Goal: Transaction & Acquisition: Purchase product/service

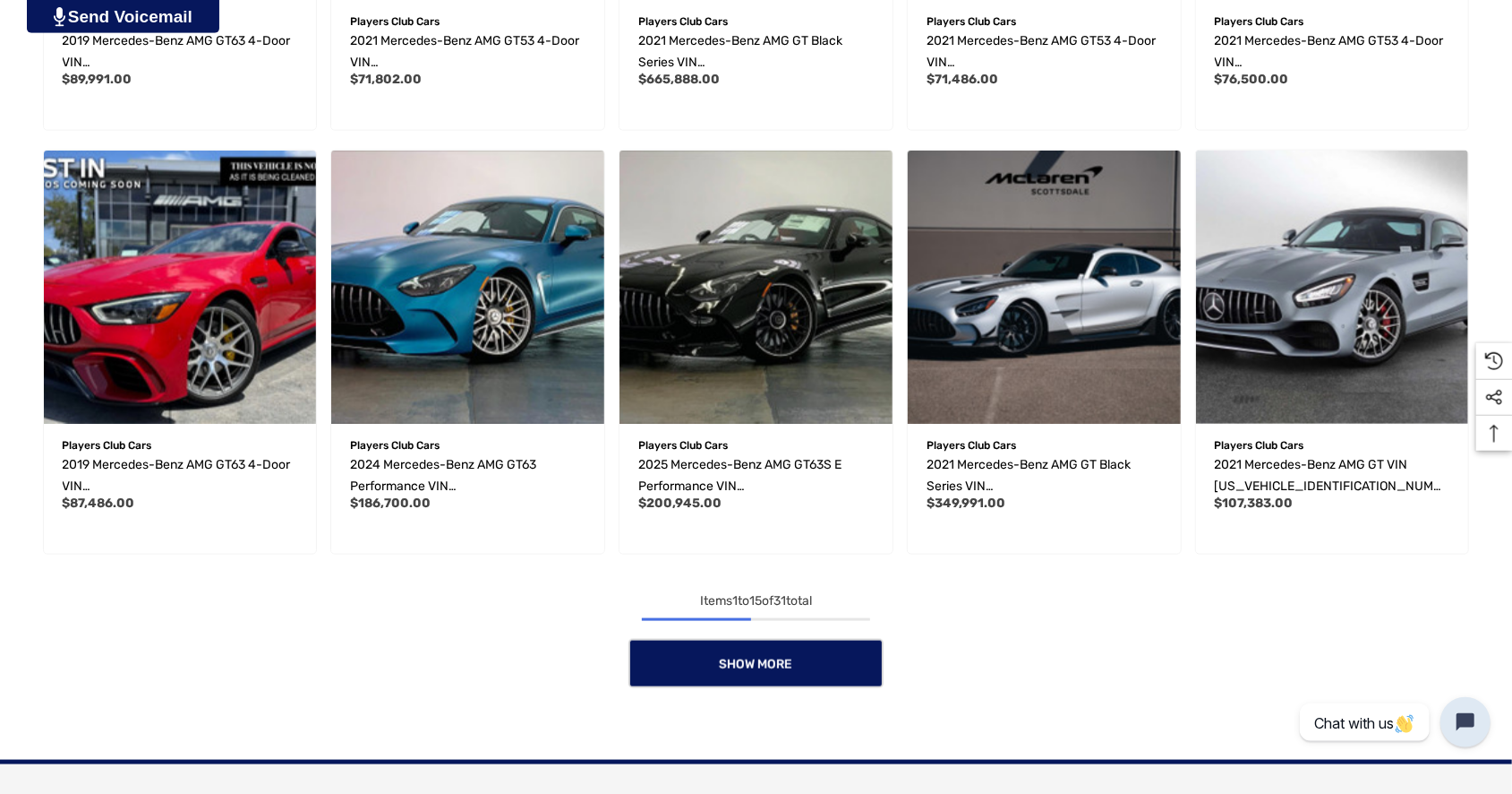
scroll to position [1246, 0]
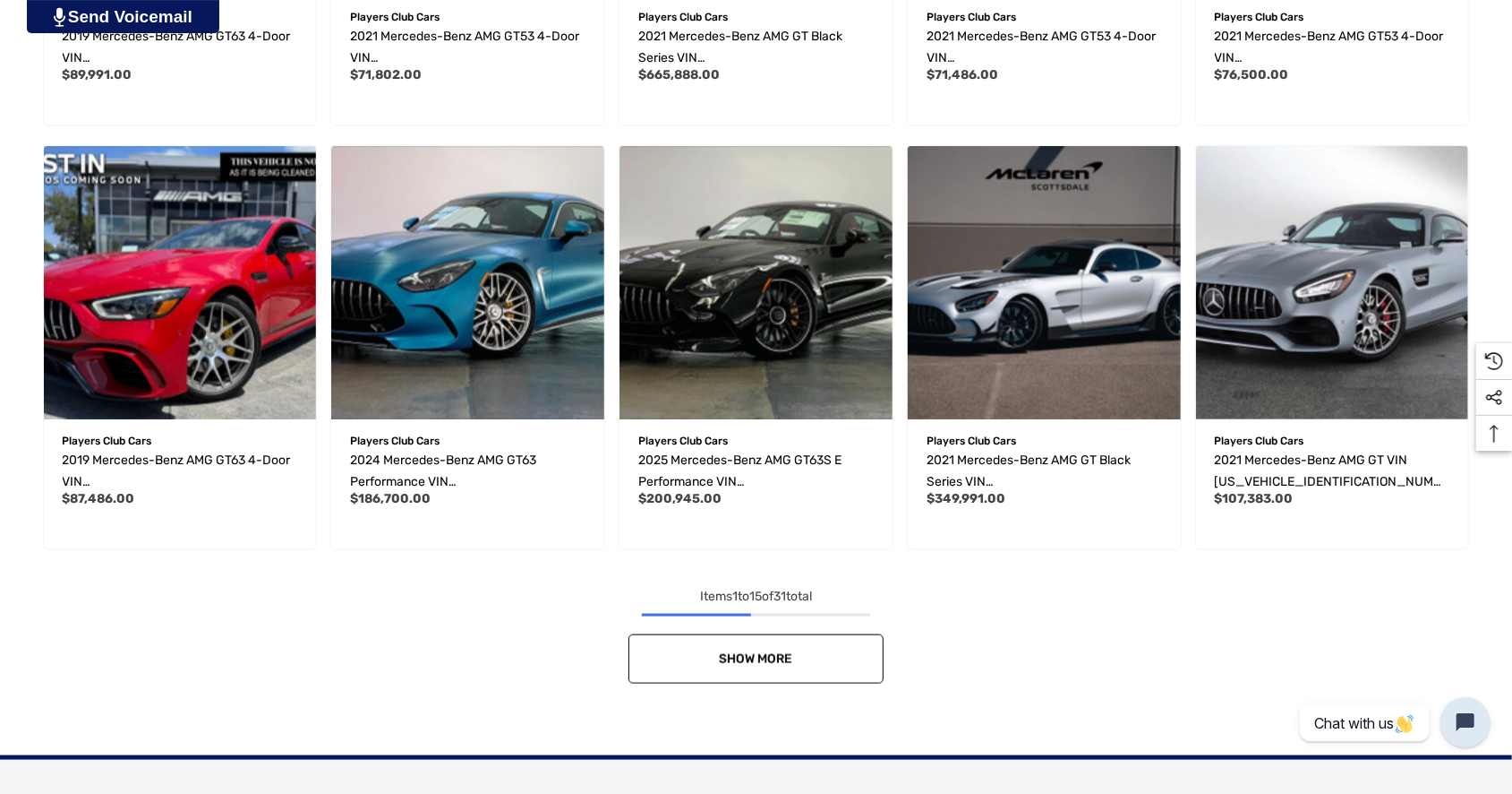
click at [771, 656] on span "Show More" at bounding box center [757, 658] width 73 height 16
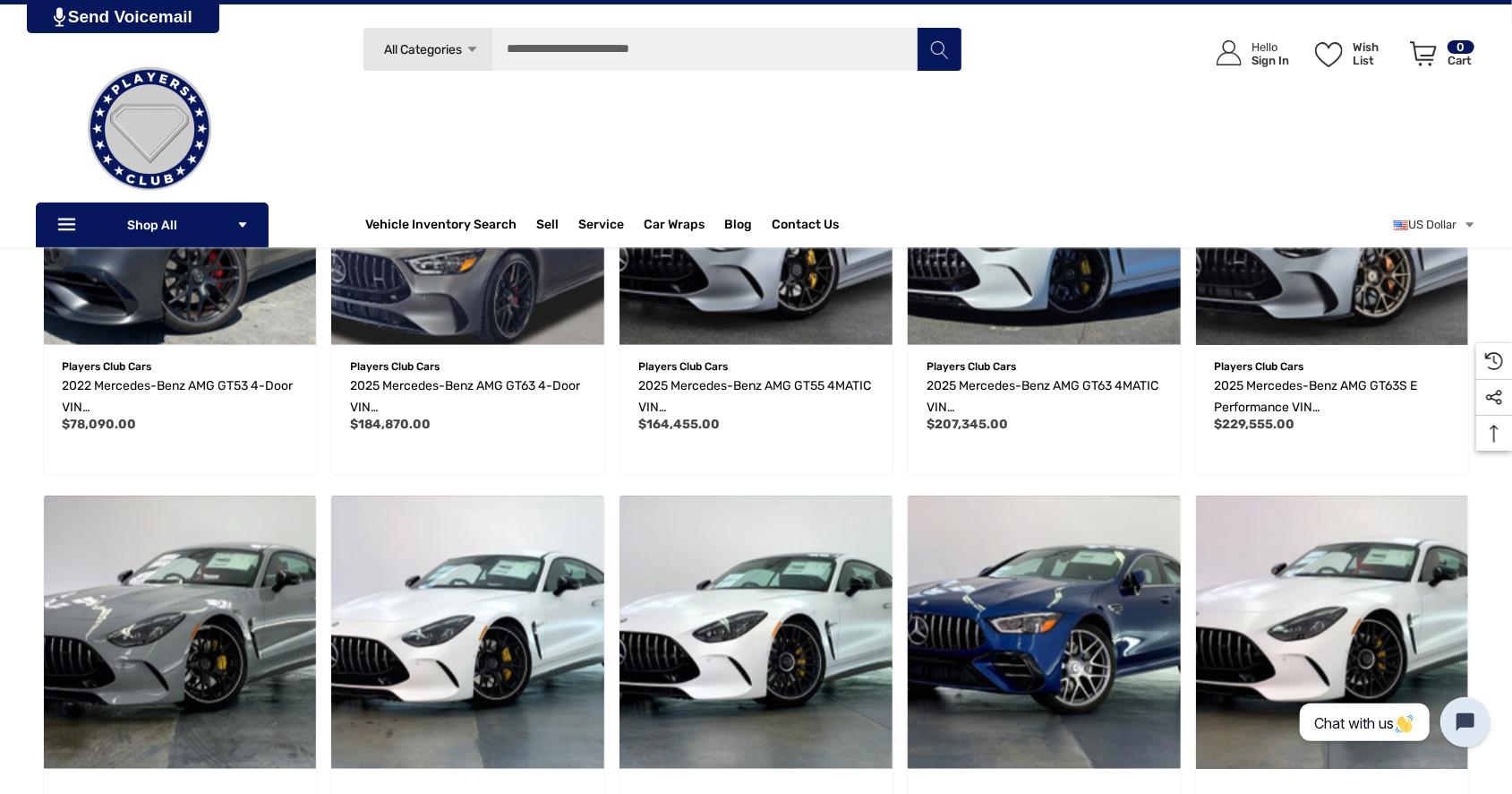
scroll to position [1737, 0]
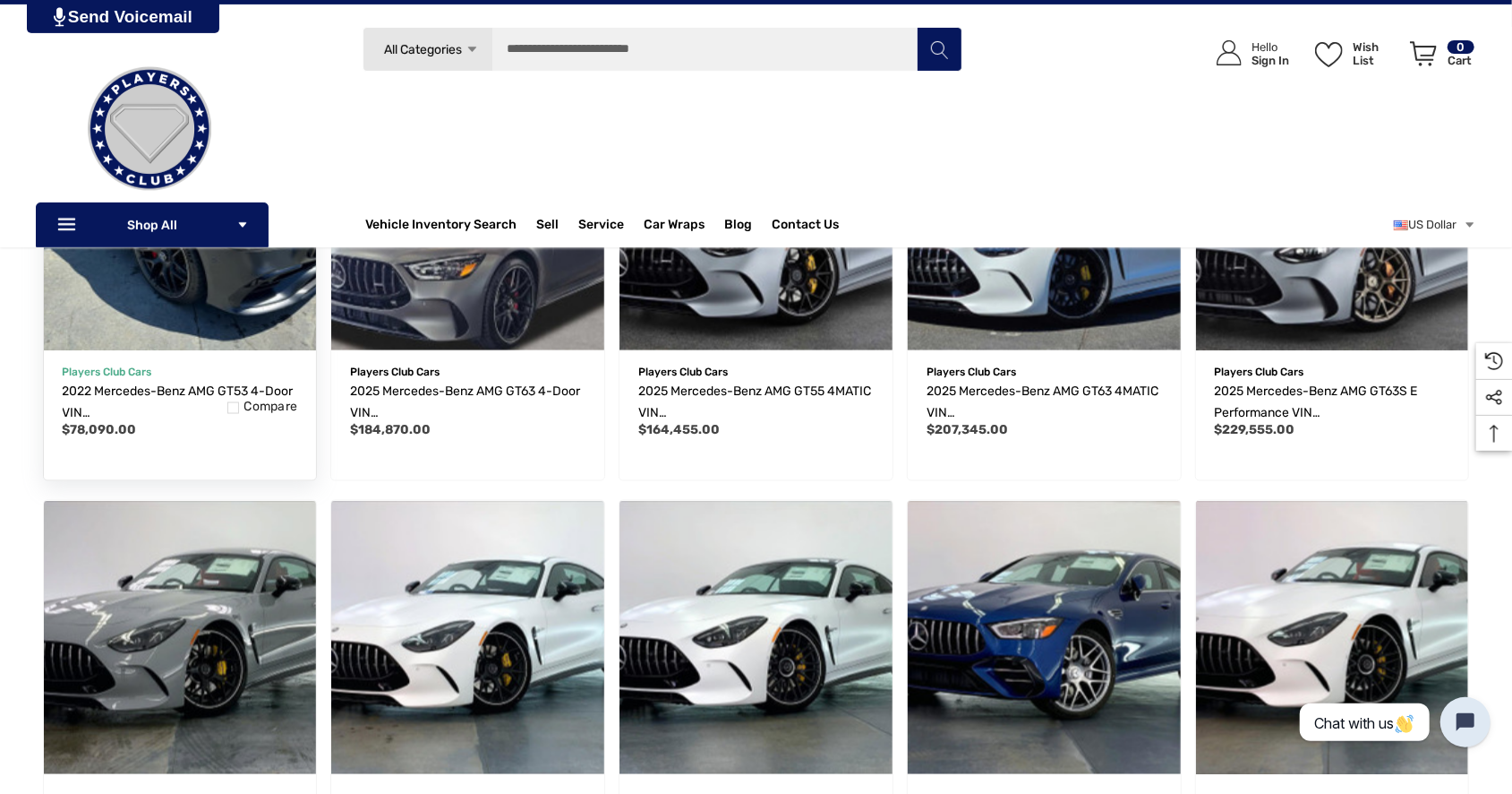
click at [178, 292] on img "2022 Mercedes-Benz AMG GT53 4-Door VIN W1K7X6BB1NA052711,$78,090.00\a" at bounding box center [179, 213] width 300 height 300
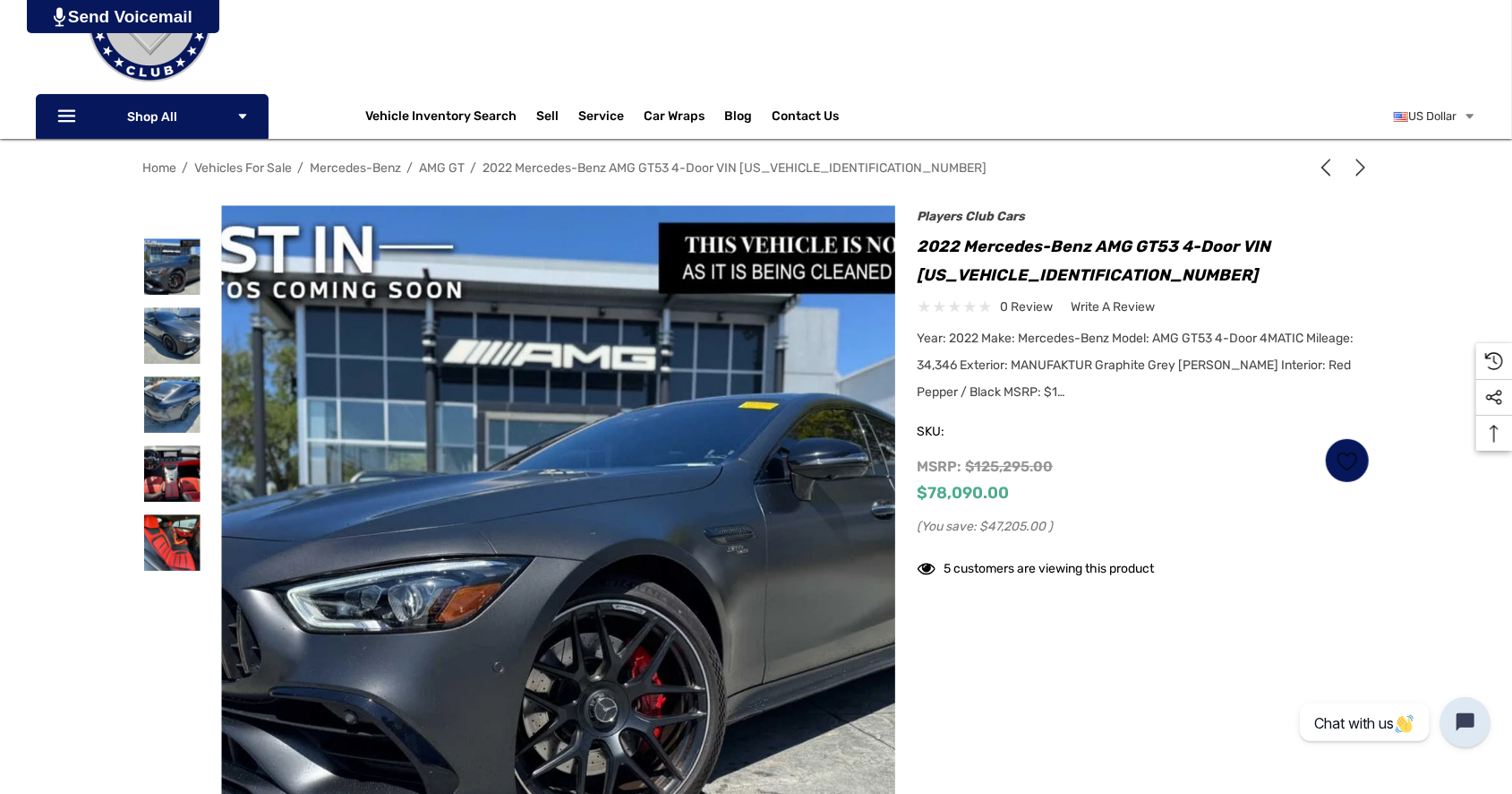
scroll to position [156, 0]
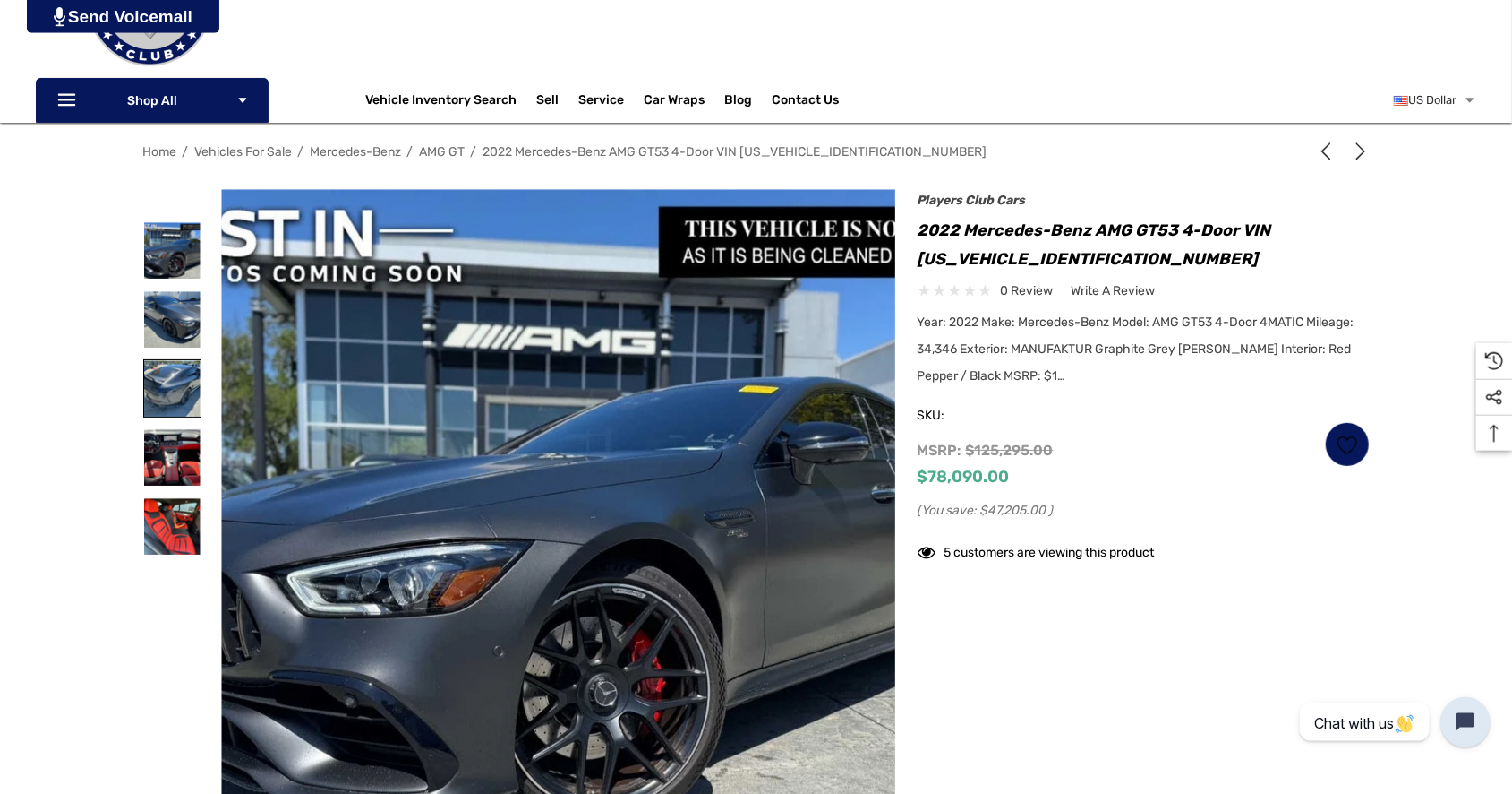
click at [162, 381] on img at bounding box center [172, 389] width 57 height 57
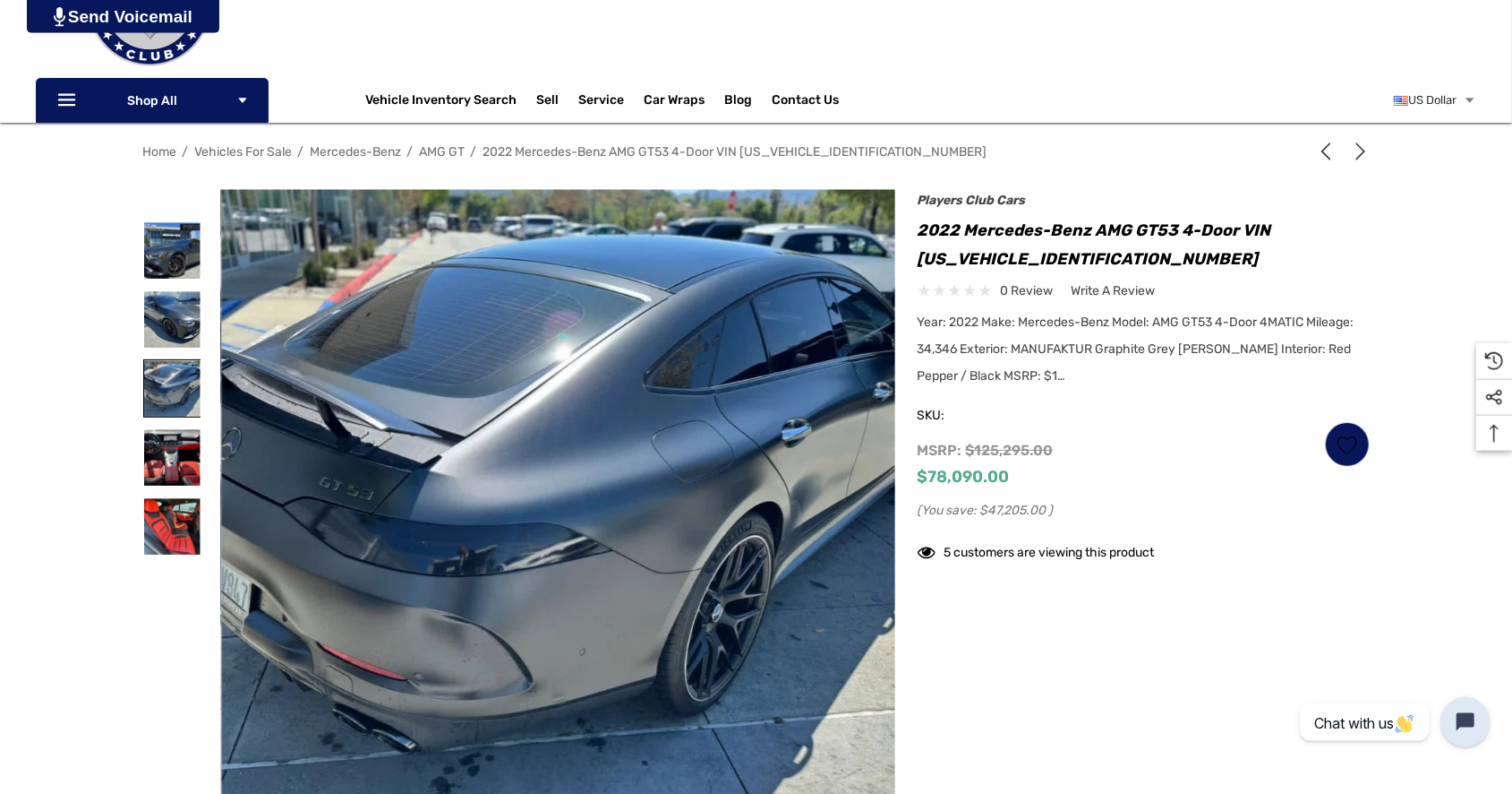
click at [162, 381] on img at bounding box center [172, 389] width 57 height 57
click at [165, 454] on img at bounding box center [172, 458] width 57 height 57
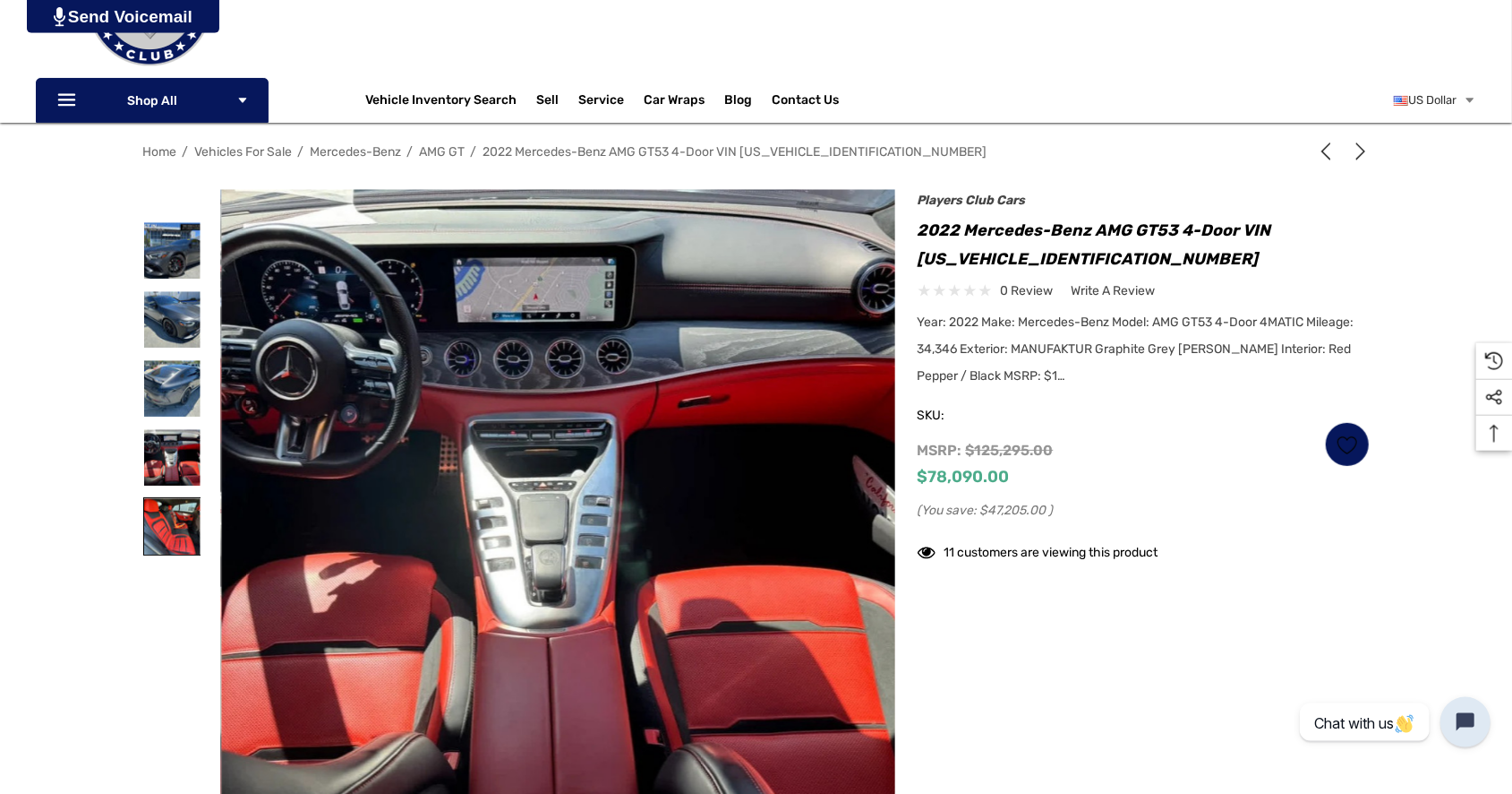
click at [172, 528] on img at bounding box center [172, 526] width 57 height 57
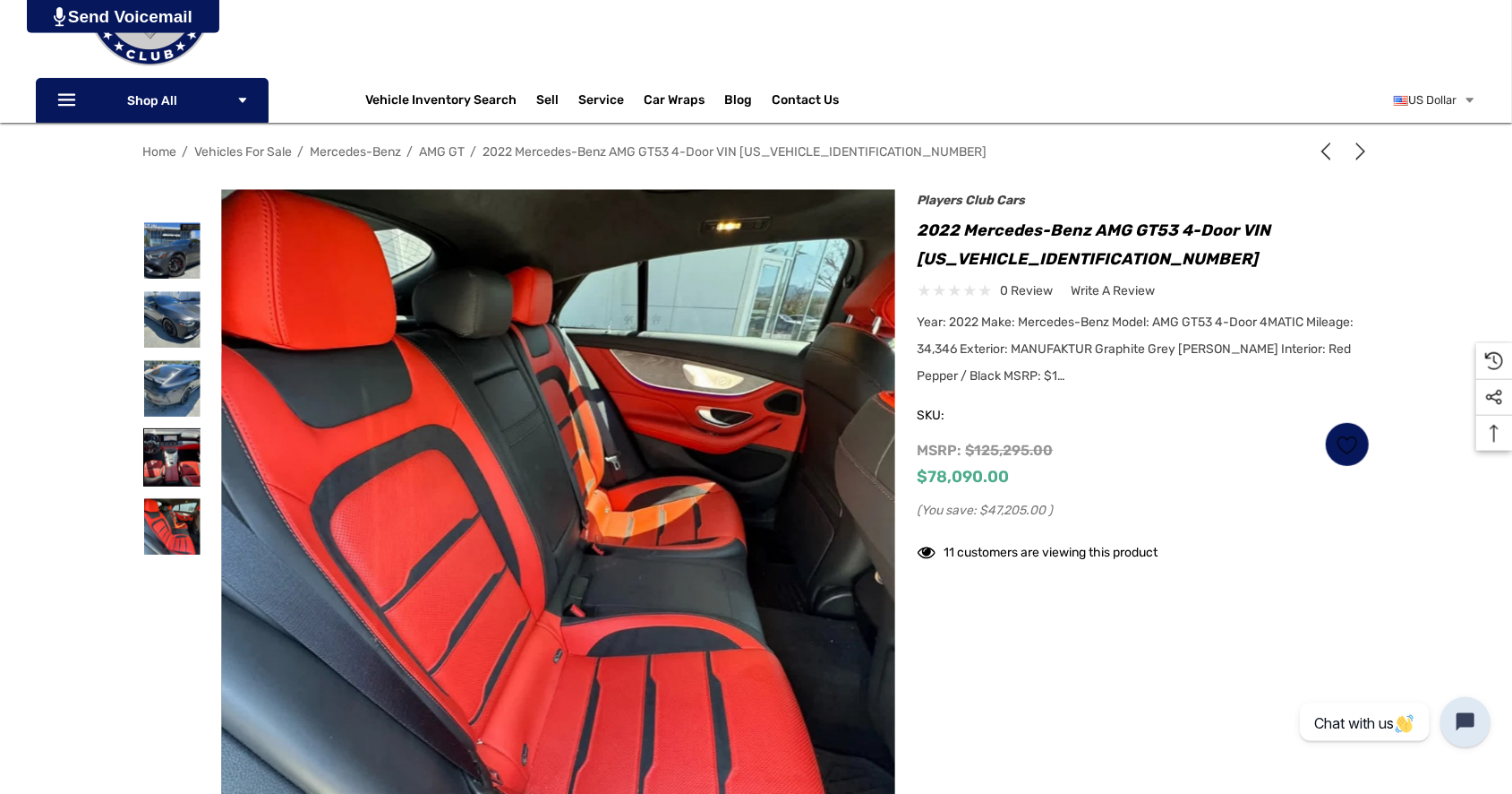
click at [180, 482] on img at bounding box center [172, 458] width 57 height 57
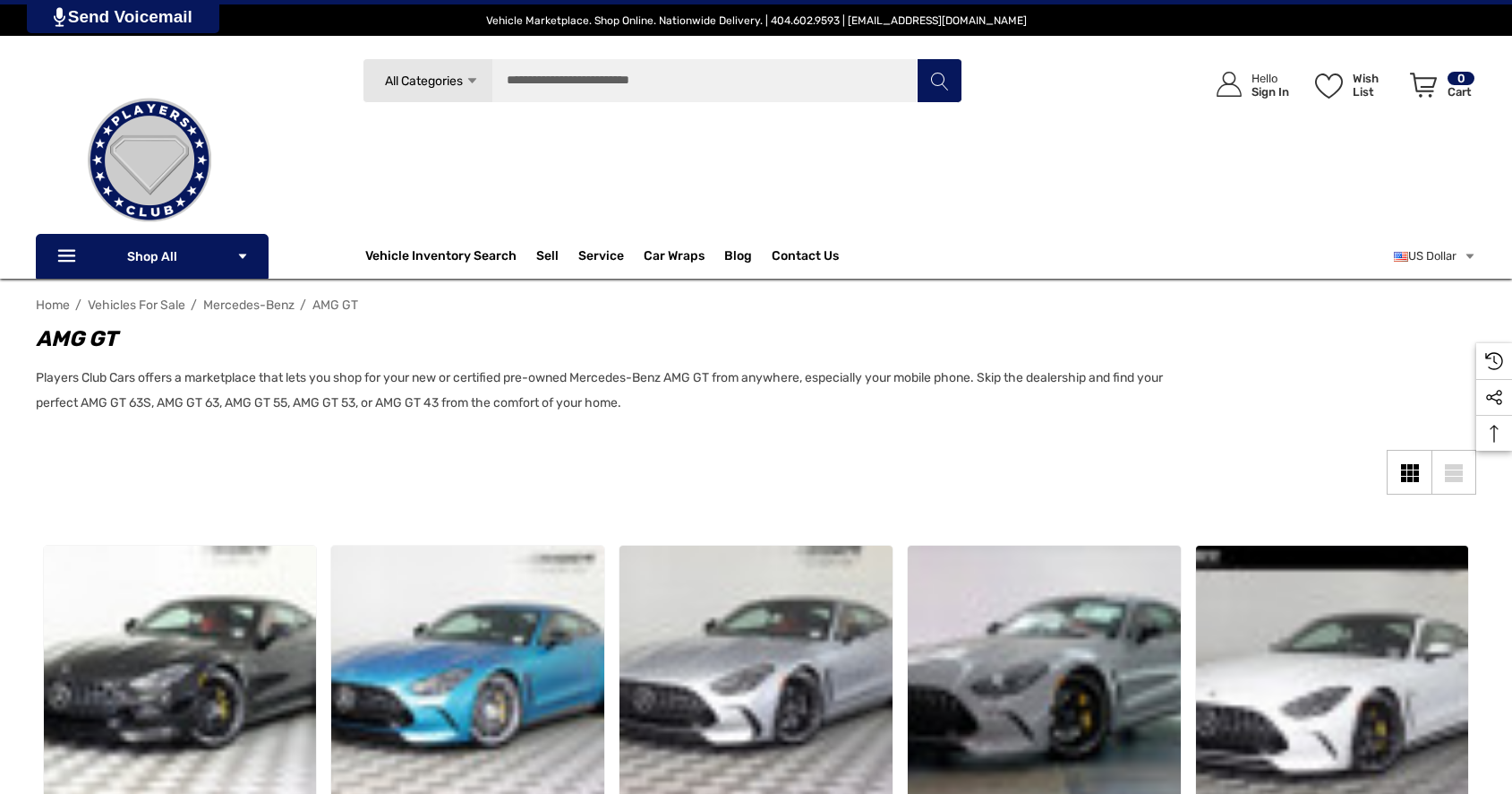
scroll to position [1737, 0]
